Goal: Task Accomplishment & Management: Manage account settings

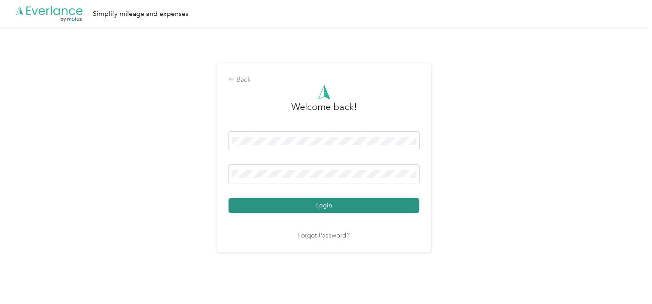
click at [301, 205] on button "Login" at bounding box center [323, 205] width 191 height 15
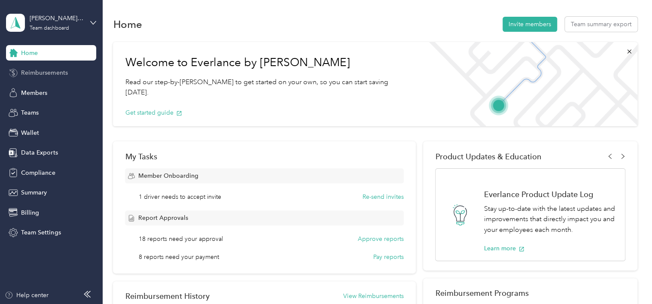
click at [67, 73] on span "Reimbursements" at bounding box center [44, 72] width 46 height 9
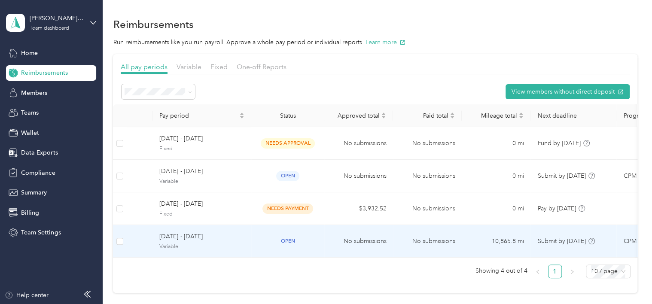
click at [223, 249] on span "Variable" at bounding box center [201, 247] width 85 height 8
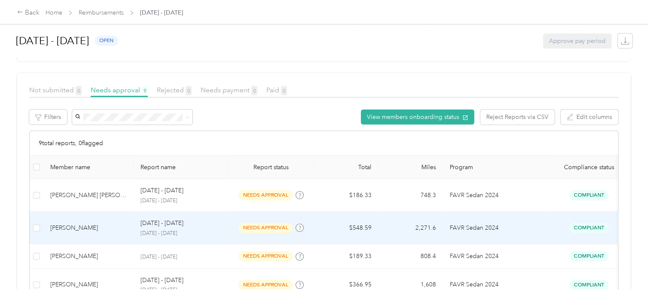
scroll to position [129, 0]
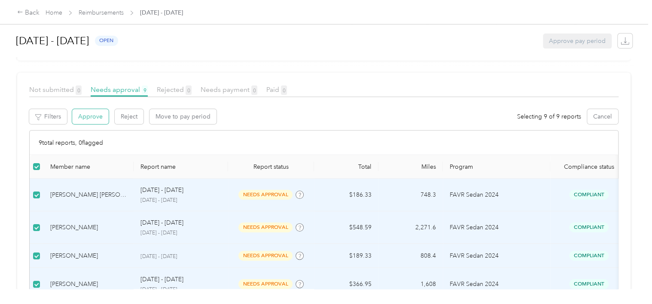
click at [91, 119] on button "Approve" at bounding box center [90, 116] width 36 height 15
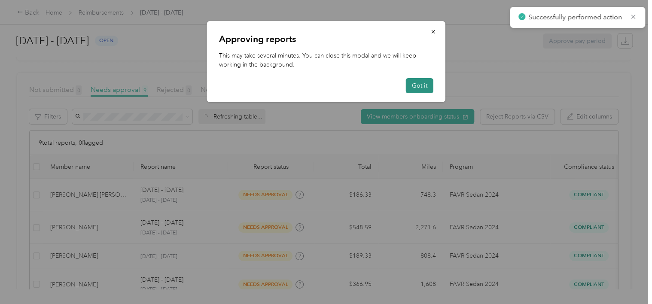
click at [417, 87] on button "Got it" at bounding box center [419, 85] width 27 height 15
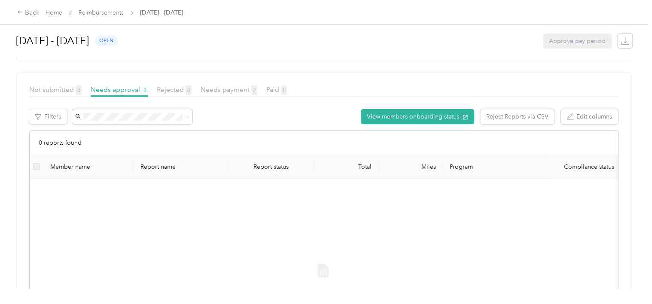
scroll to position [0, 0]
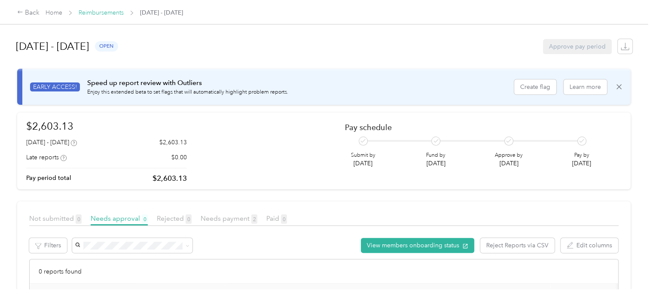
click at [101, 15] on link "Reimbursements" at bounding box center [101, 12] width 45 height 7
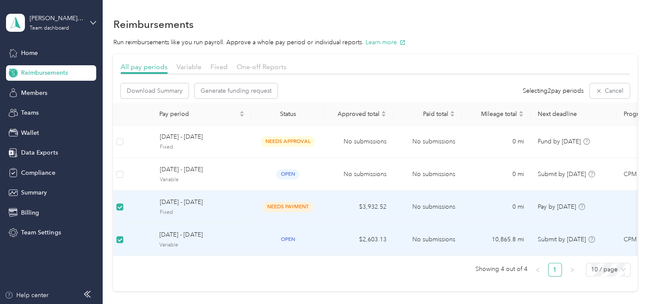
click at [195, 237] on span "[DATE] - [DATE]" at bounding box center [201, 234] width 85 height 9
click at [188, 211] on span "Fixed" at bounding box center [201, 213] width 85 height 8
click at [171, 86] on span "Download Summary" at bounding box center [155, 90] width 56 height 9
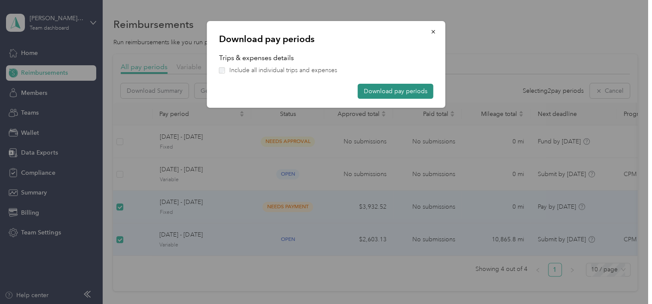
click at [383, 88] on button "Download pay periods" at bounding box center [396, 91] width 76 height 15
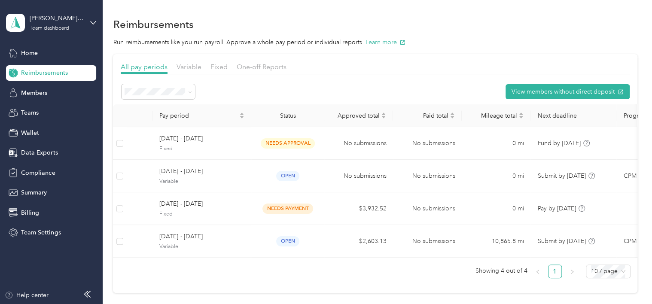
click at [270, 13] on div "Reimbursements Run reimbursements like you run payroll. Approve a whole pay per…" at bounding box center [375, 169] width 545 height 339
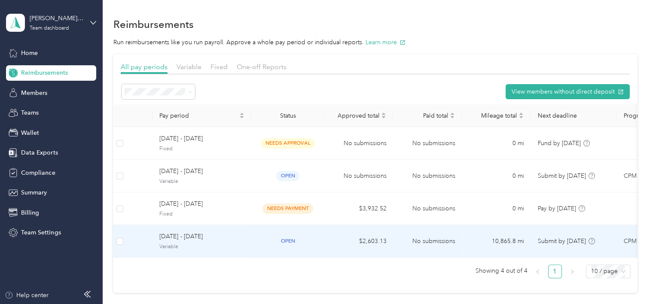
click at [249, 237] on td "[DATE] - [DATE] Variable" at bounding box center [201, 241] width 99 height 33
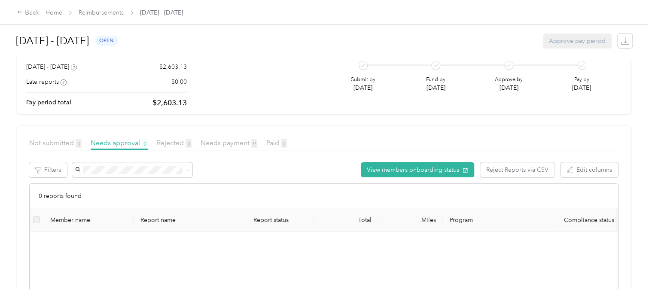
scroll to position [86, 0]
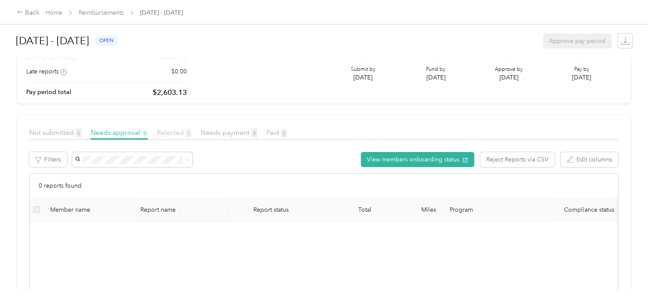
click at [177, 132] on span "Rejected 0" at bounding box center [174, 132] width 35 height 8
click at [217, 134] on span "Needs payment 9" at bounding box center [229, 132] width 57 height 8
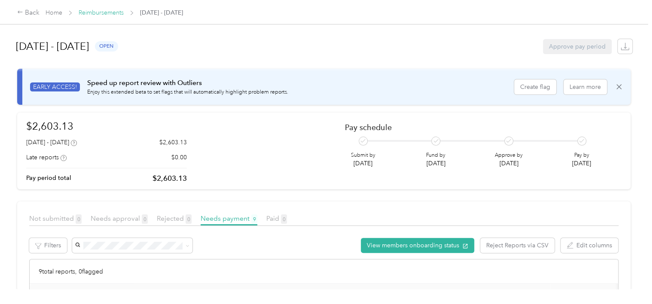
click at [97, 13] on link "Reimbursements" at bounding box center [101, 12] width 45 height 7
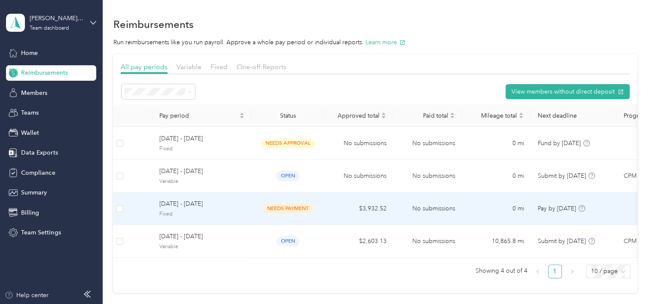
click at [213, 211] on span "Fixed" at bounding box center [201, 214] width 85 height 8
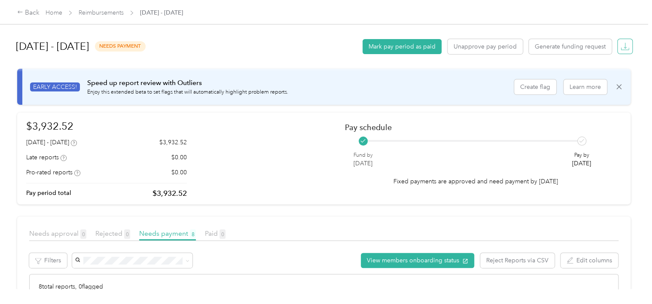
click at [624, 45] on icon "button" at bounding box center [624, 46] width 9 height 9
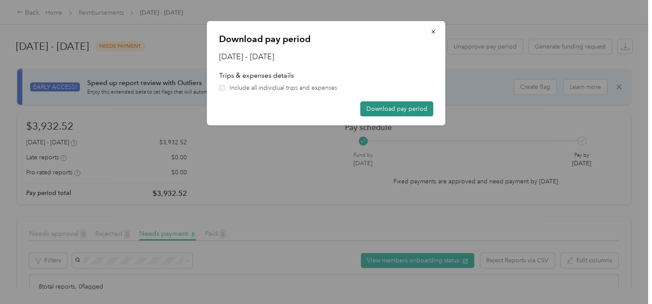
click at [395, 109] on button "Download pay period" at bounding box center [396, 108] width 73 height 15
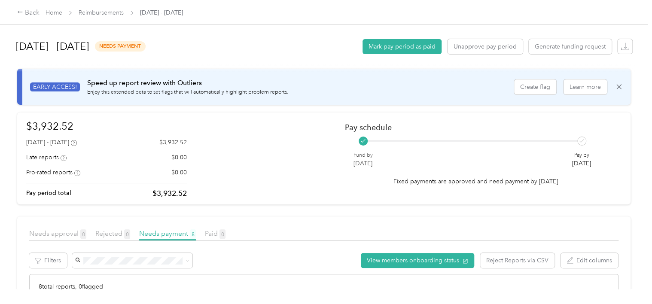
click at [258, 138] on div "$3,932.52 [DATE] - [DATE] $3,932.52 Late reports $0.00 Pro-rated reports $0.00 …" at bounding box center [323, 159] width 595 height 80
click at [103, 13] on link "Reimbursements" at bounding box center [101, 12] width 45 height 7
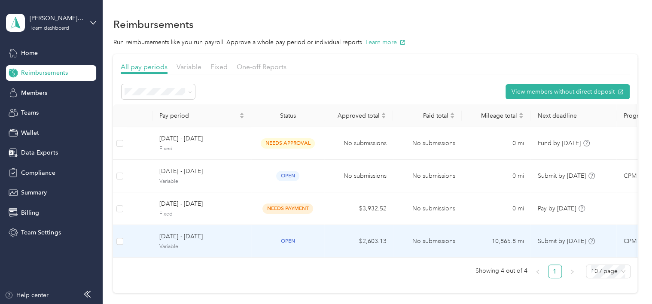
click at [206, 234] on span "[DATE] - [DATE]" at bounding box center [201, 236] width 85 height 9
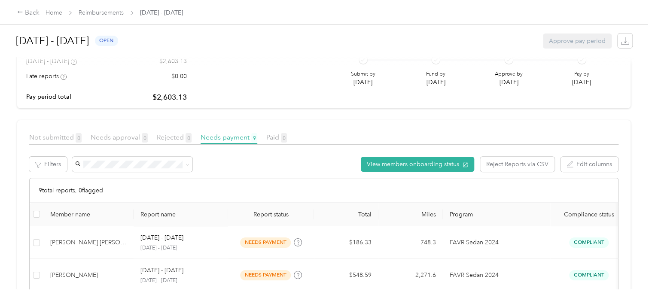
scroll to position [86, 0]
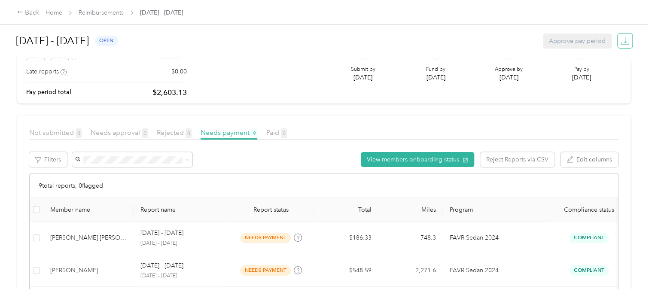
click at [626, 41] on icon "button" at bounding box center [624, 40] width 9 height 9
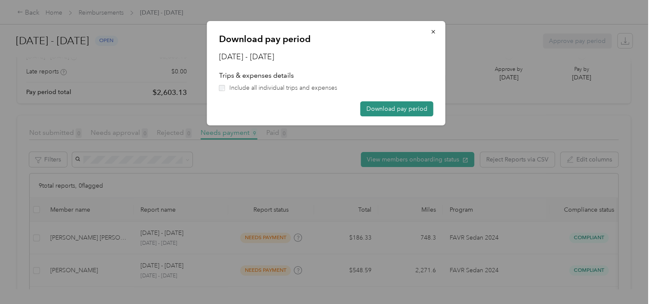
click at [423, 108] on button "Download pay period" at bounding box center [396, 108] width 73 height 15
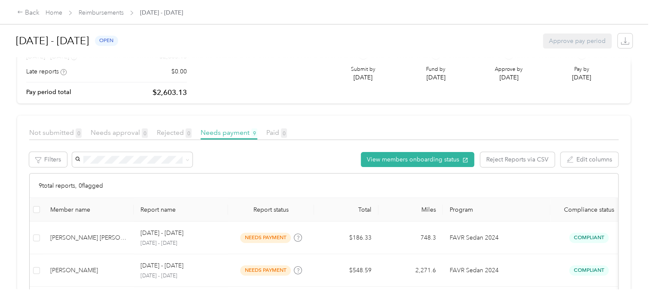
click at [311, 55] on div "[DATE] - [DATE] open Approve pay period" at bounding box center [324, 40] width 616 height 33
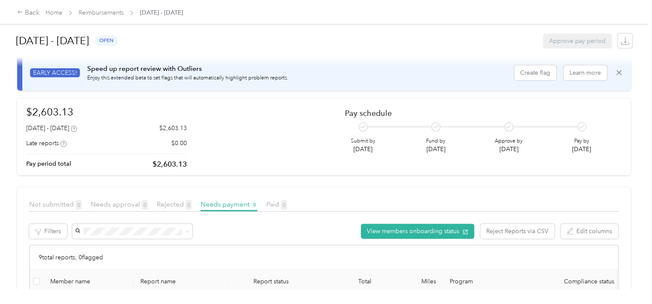
scroll to position [0, 0]
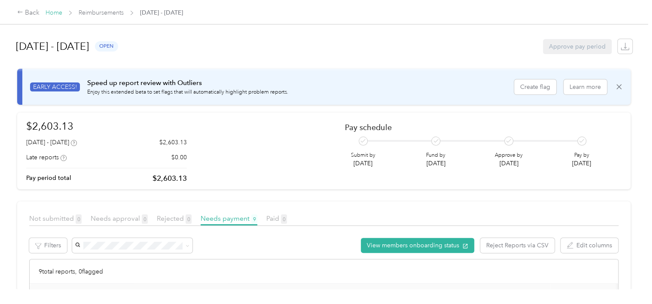
click at [49, 12] on link "Home" at bounding box center [54, 12] width 17 height 7
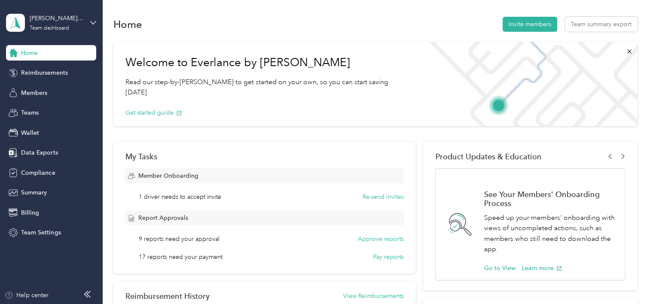
click at [87, 21] on div "[PERSON_NAME] Transport Team dashboard" at bounding box center [51, 23] width 90 height 30
click at [38, 108] on div "Log out" at bounding box center [30, 109] width 33 height 9
